Goal: Check status: Check status

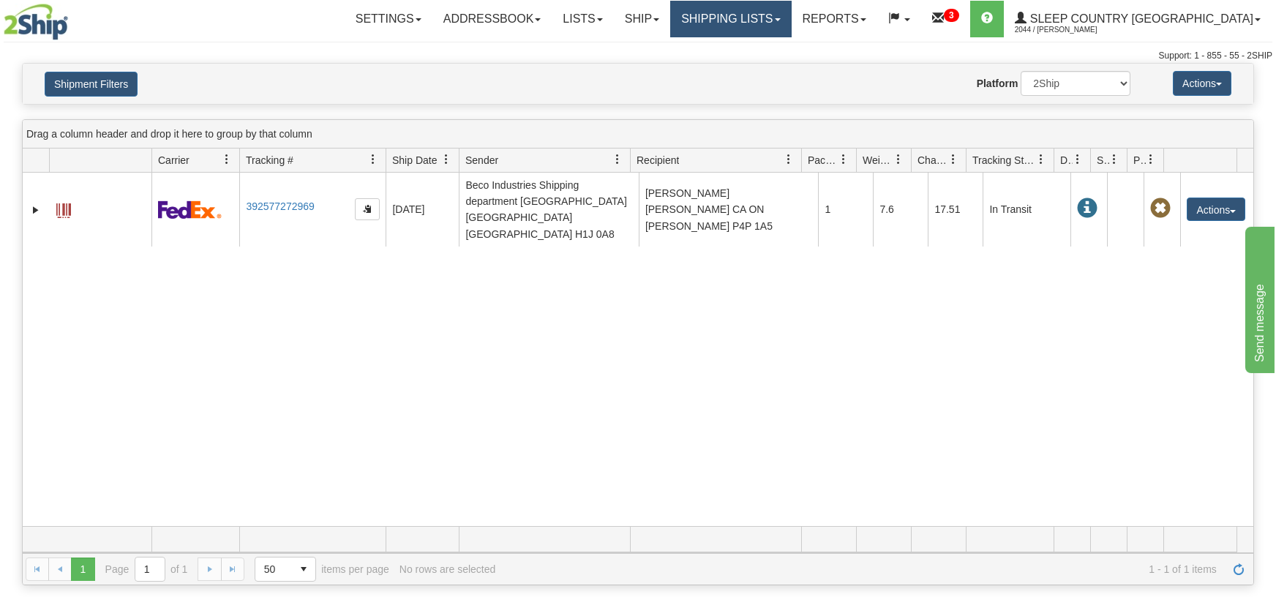
click at [791, 15] on link "Shipping lists" at bounding box center [730, 19] width 121 height 37
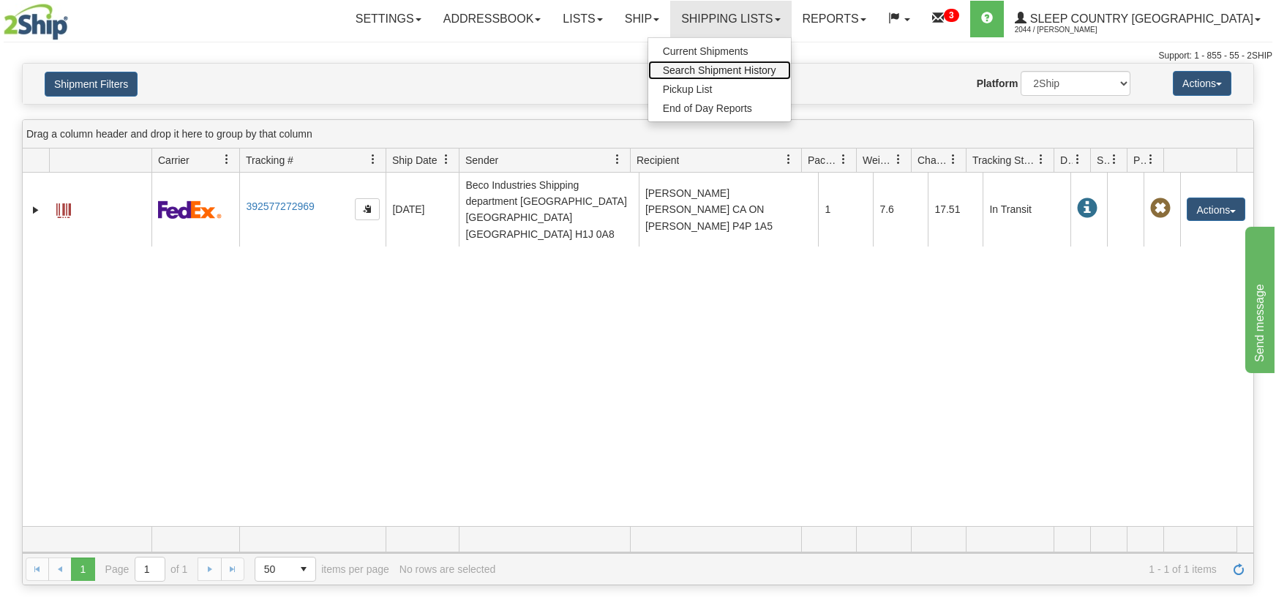
click at [776, 66] on span "Search Shipment History" at bounding box center [719, 70] width 113 height 12
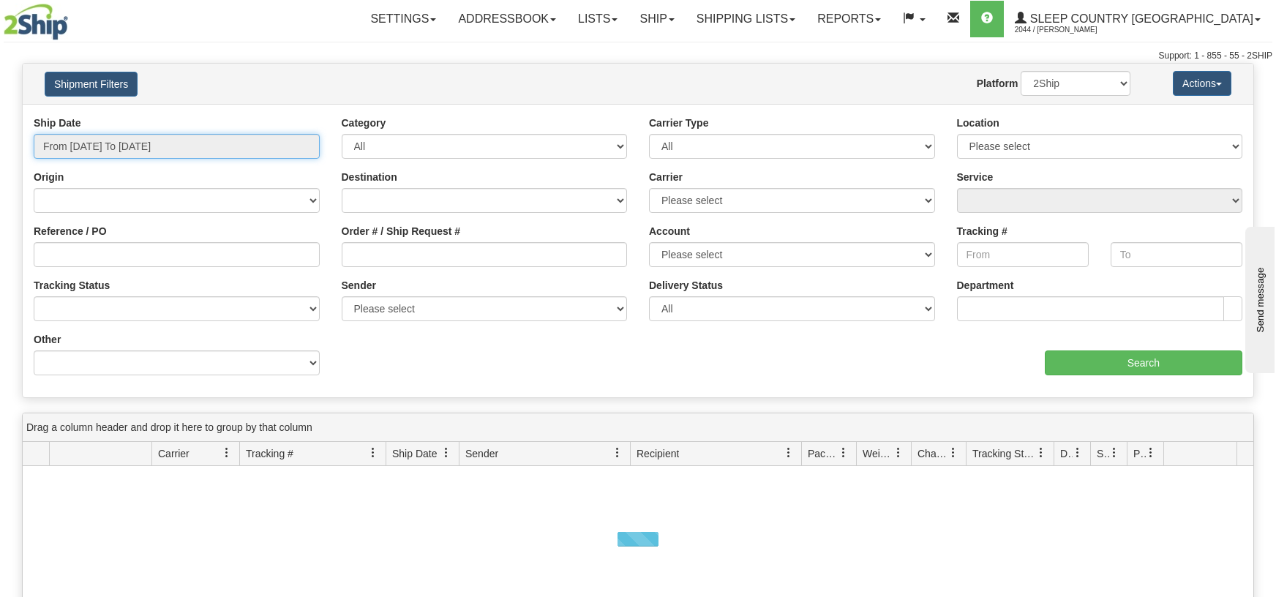
drag, startPoint x: 307, startPoint y: 143, endPoint x: 268, endPoint y: 146, distance: 39.6
click at [306, 143] on input "From 09/01/2025 To 09/02/2025" at bounding box center [177, 146] width 286 height 25
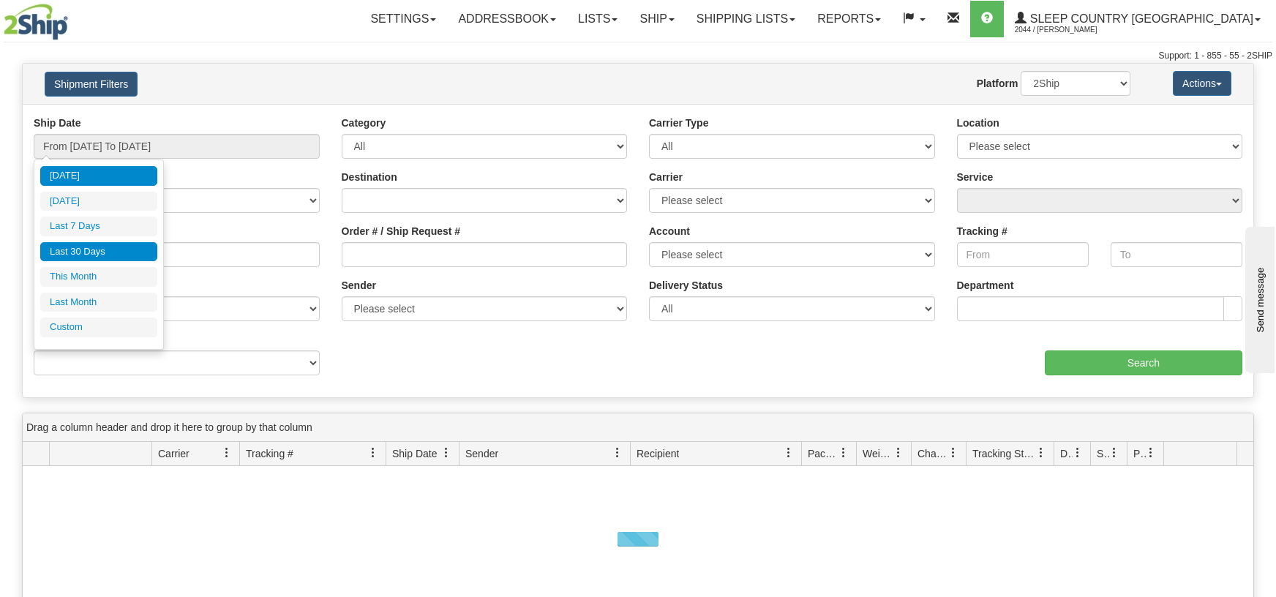
click at [106, 252] on li "Last 30 Days" at bounding box center [98, 252] width 117 height 20
type input "From [DATE] To [DATE]"
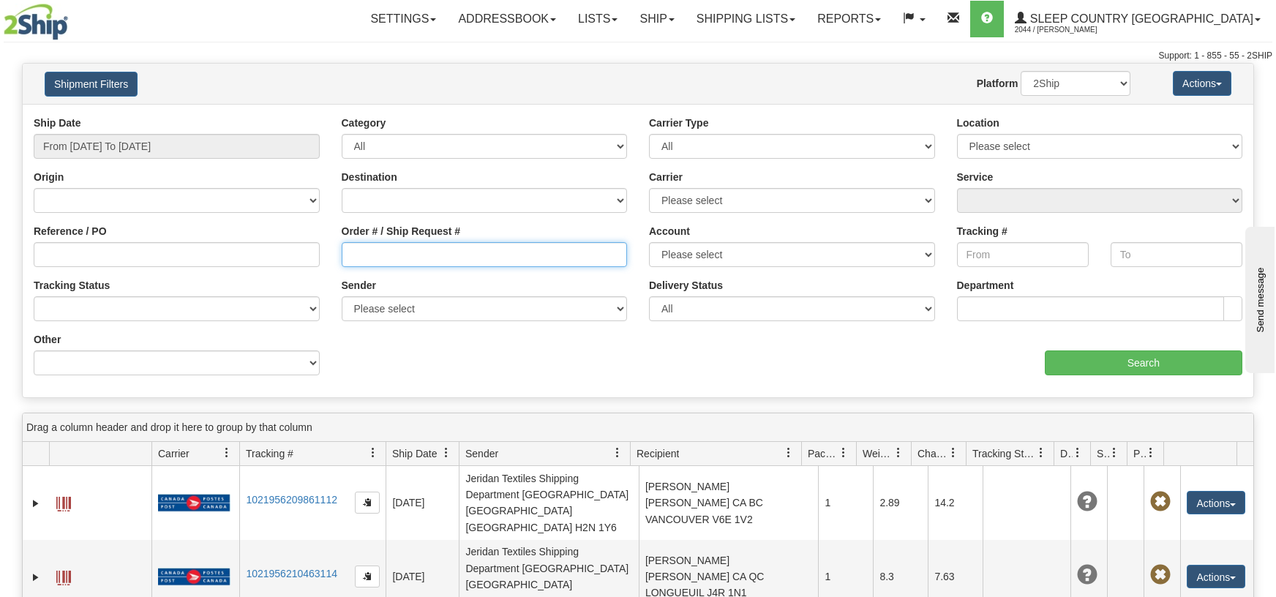
drag, startPoint x: 347, startPoint y: 251, endPoint x: 390, endPoint y: 279, distance: 51.1
click at [348, 251] on input "Order # / Ship Request #" at bounding box center [485, 254] width 286 height 25
paste input "9000H985139"
type input "9000H985139"
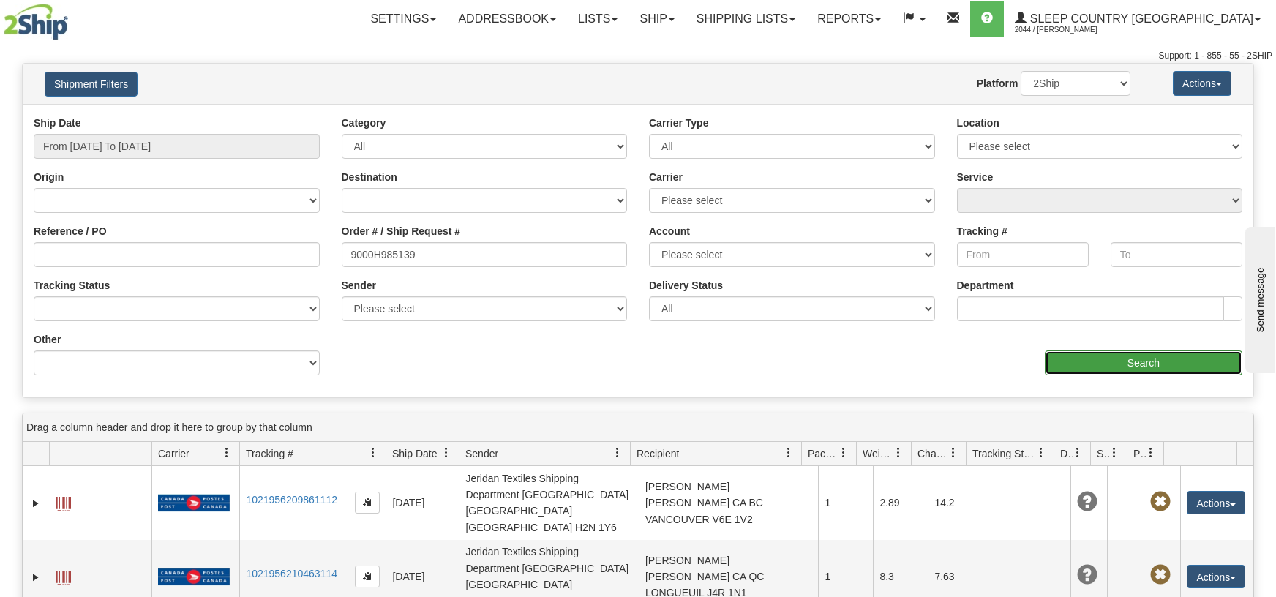
click at [1080, 358] on input "Search" at bounding box center [1142, 362] width 197 height 25
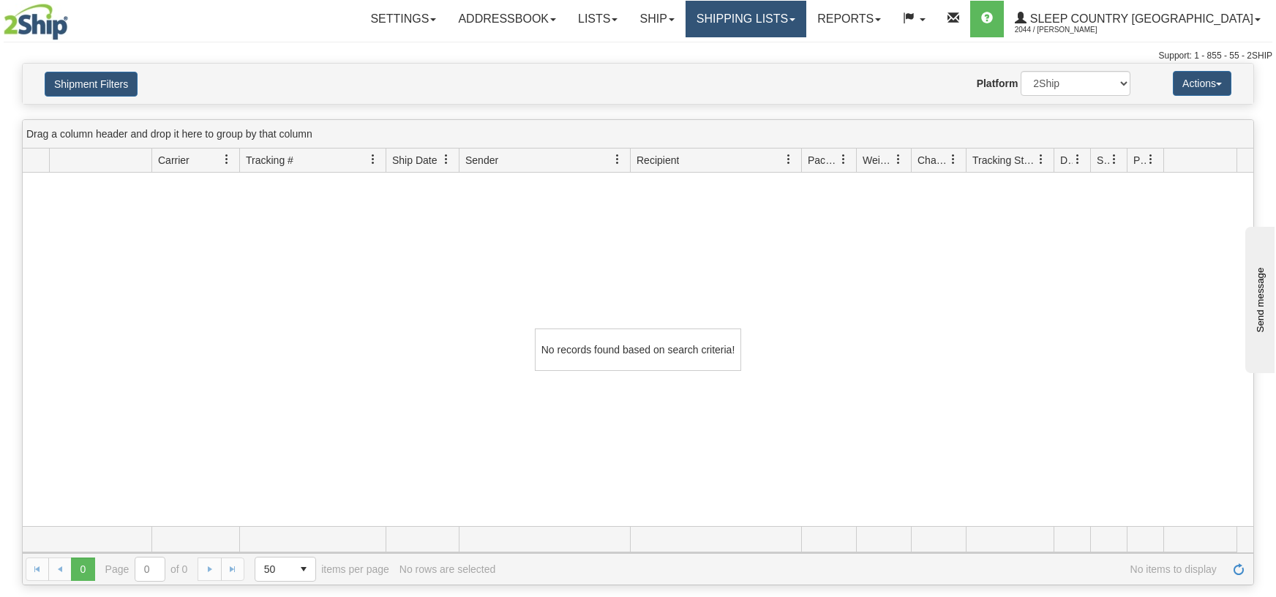
click at [795, 18] on span at bounding box center [792, 19] width 6 height 3
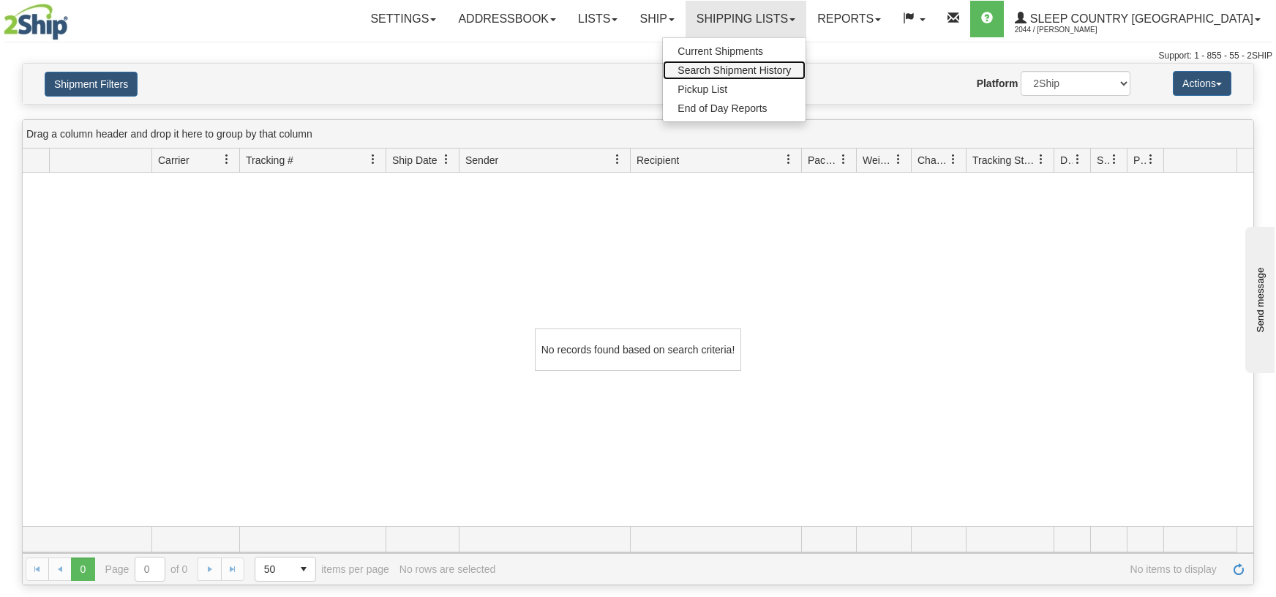
click at [791, 66] on span "Search Shipment History" at bounding box center [733, 70] width 113 height 12
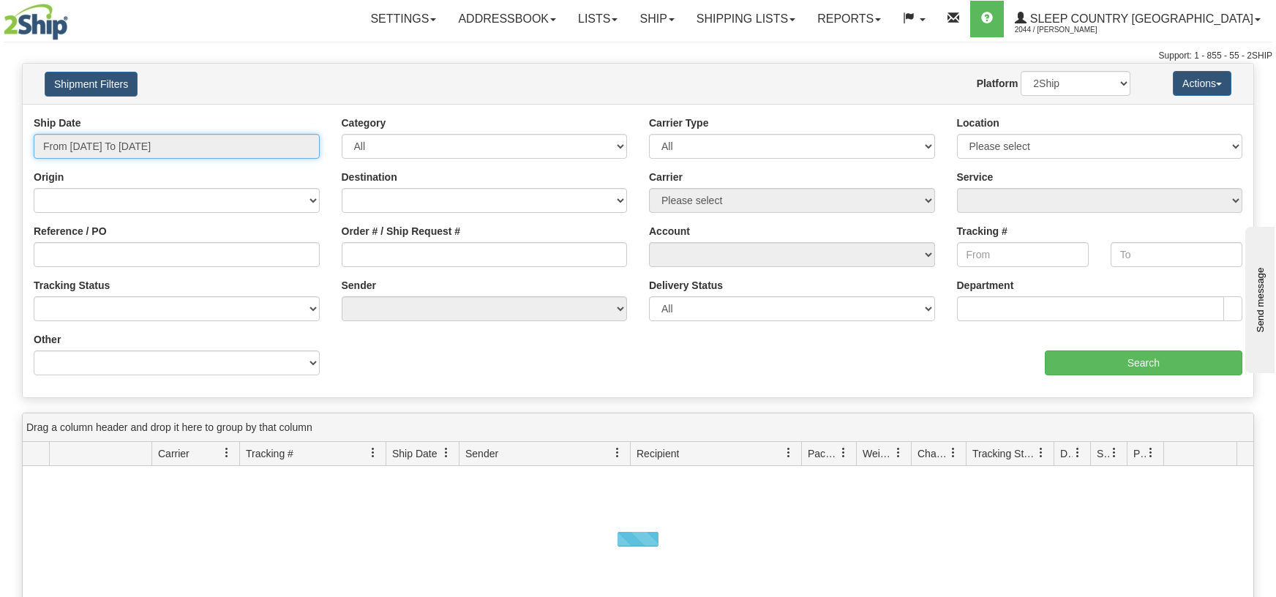
click at [311, 144] on input "From 09/01/2025 To 09/02/2025" at bounding box center [177, 146] width 286 height 25
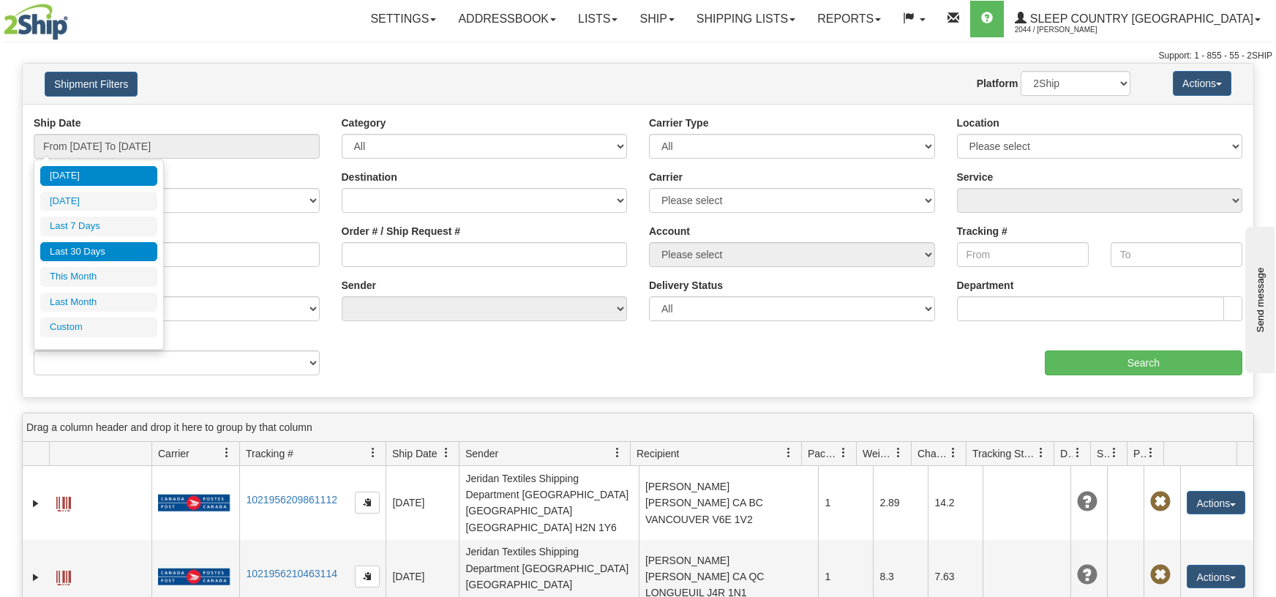
click at [83, 250] on li "Last 30 Days" at bounding box center [98, 252] width 117 height 20
type input "From [DATE] To [DATE]"
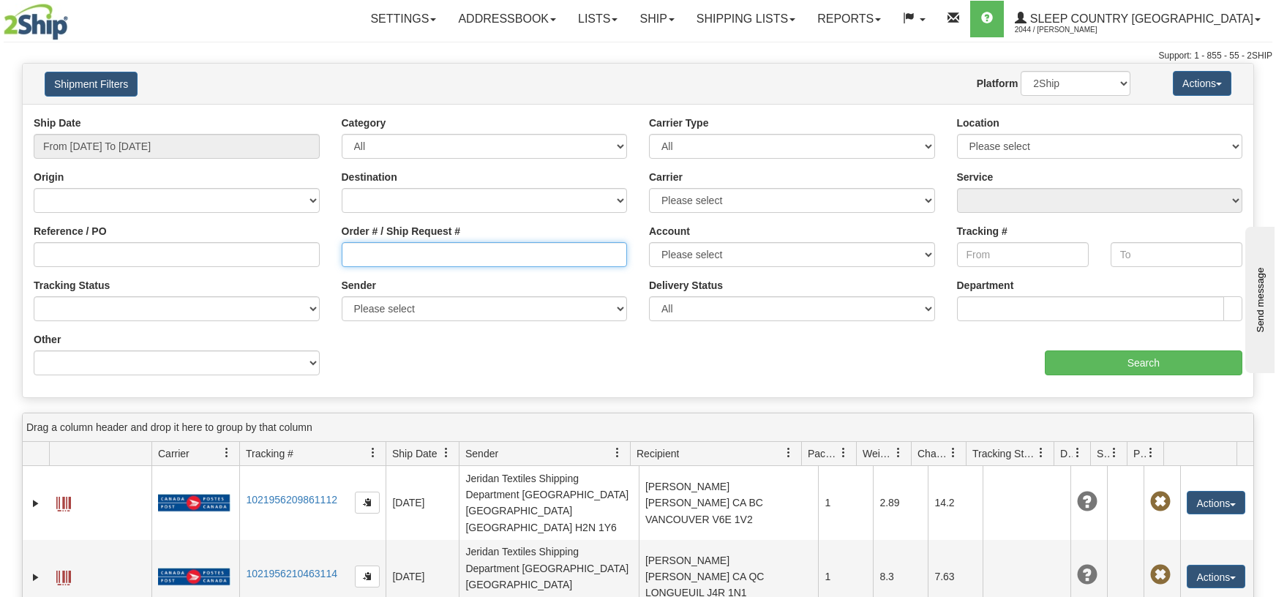
click at [348, 251] on input "Order # / Ship Request #" at bounding box center [485, 254] width 286 height 25
paste input "9000H985139"
type input "9000H985139"
click at [1116, 81] on select "2Ship Imported" at bounding box center [1075, 83] width 110 height 25
select select "1"
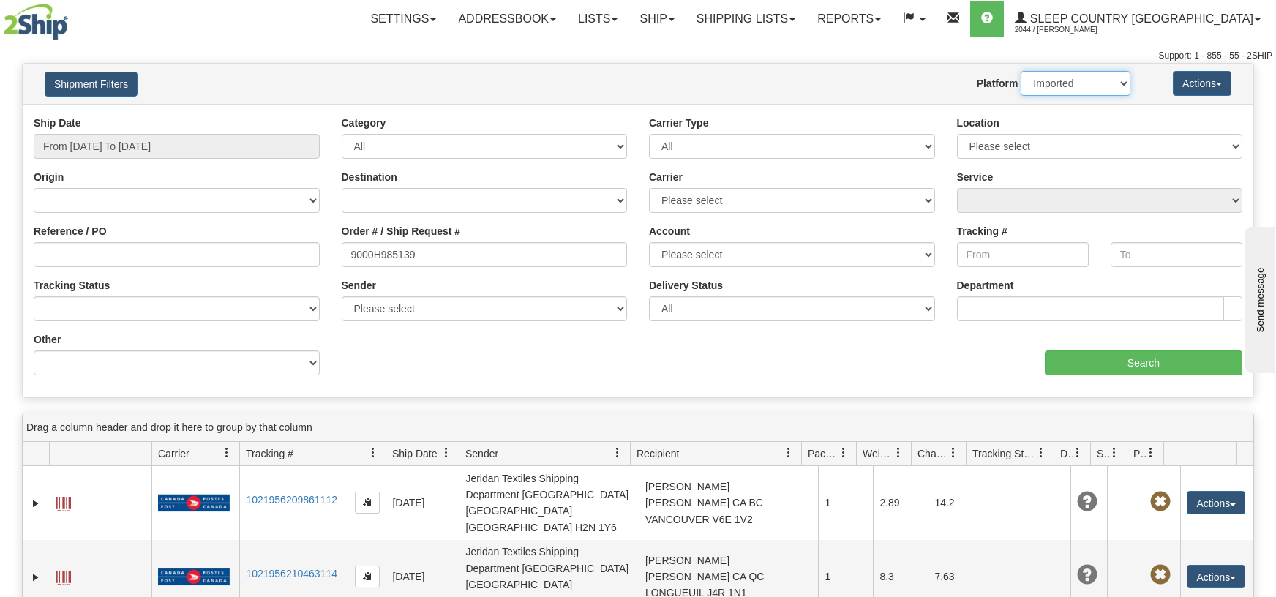
click at [1020, 71] on select "2Ship Imported" at bounding box center [1075, 83] width 110 height 25
